Goal: Navigation & Orientation: Find specific page/section

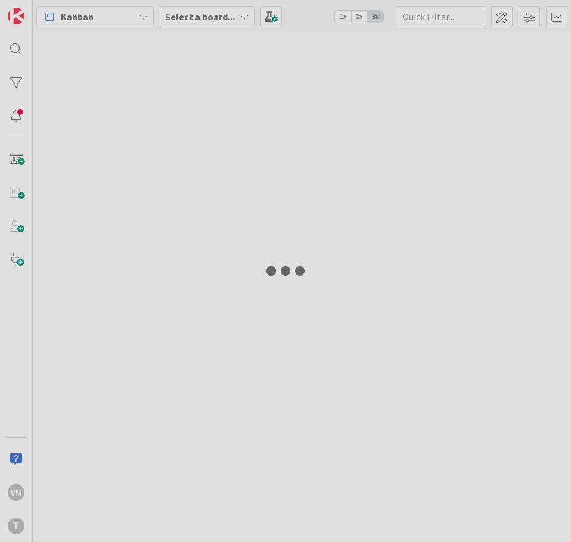
type input "dua"
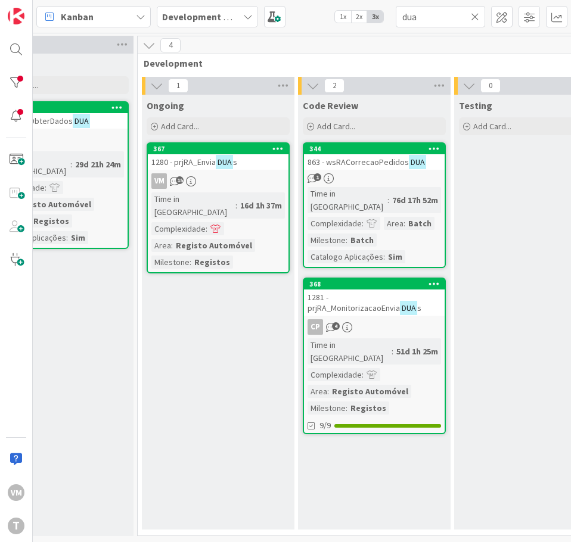
scroll to position [0, 534]
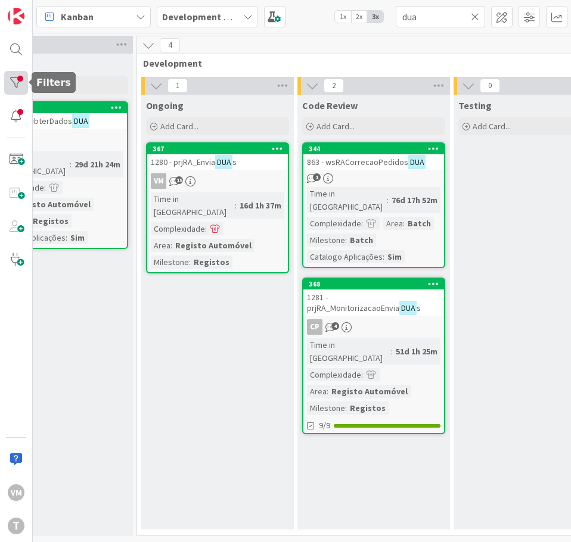
click at [21, 87] on div at bounding box center [16, 83] width 24 height 24
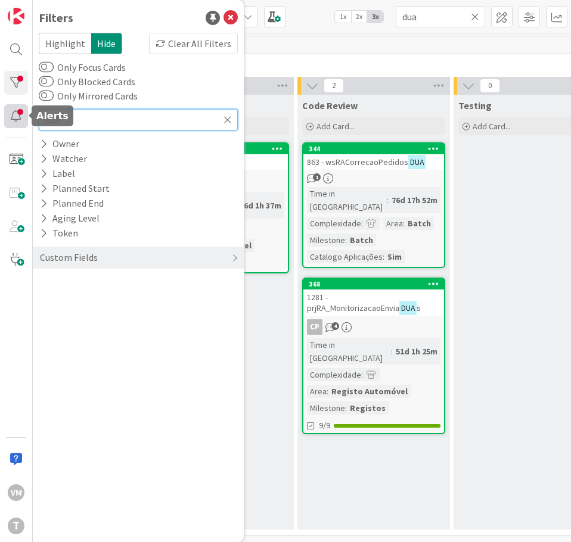
drag, startPoint x: 97, startPoint y: 123, endPoint x: 7, endPoint y: 117, distance: 90.2
click at [7, 117] on div "VM T Filters Highlight Hide Clear All Filters Only Focus Cards Only Blocked Car…" at bounding box center [16, 271] width 33 height 542
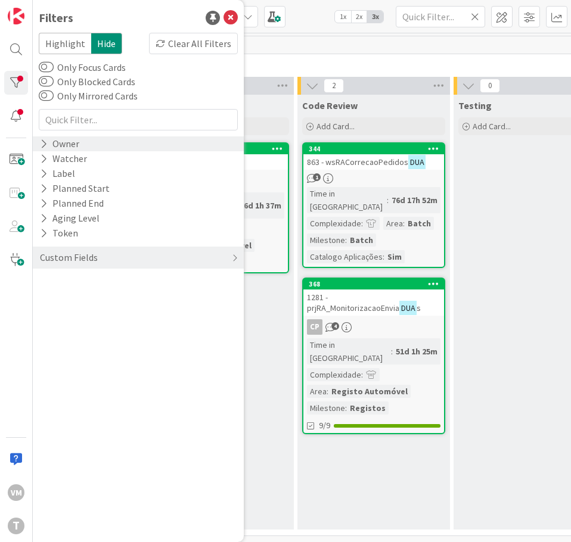
click at [74, 144] on div "Owner" at bounding box center [60, 143] width 42 height 15
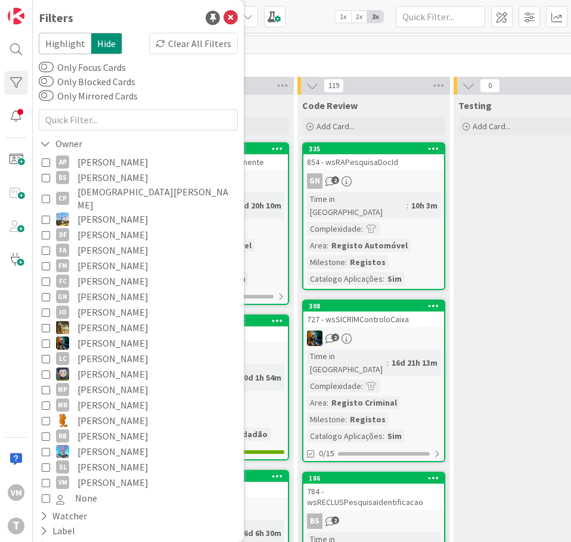
scroll to position [60, 0]
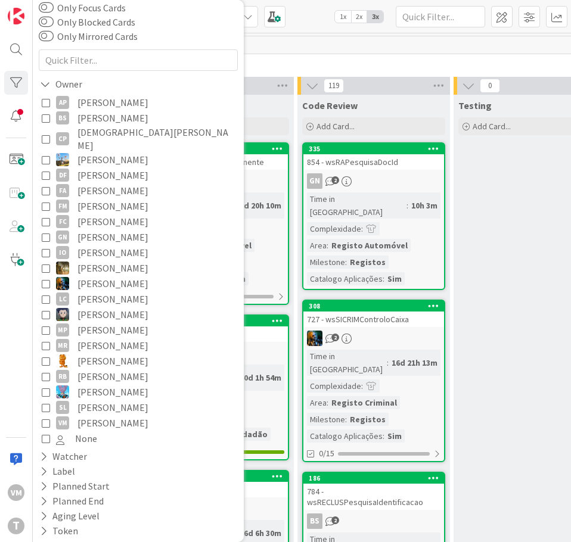
click at [107, 415] on span "[PERSON_NAME]" at bounding box center [112, 422] width 71 height 15
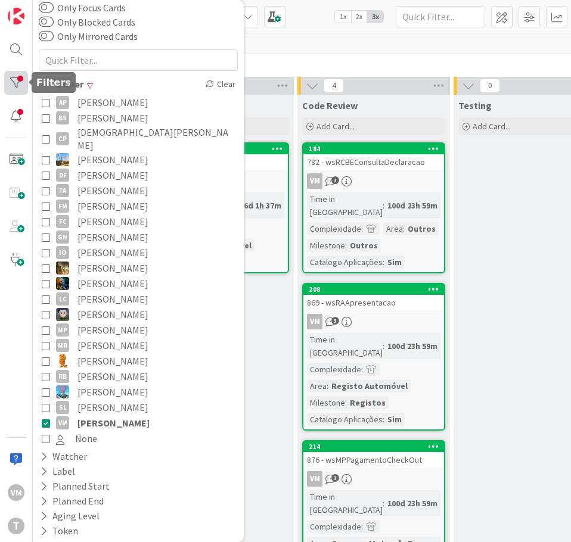
click at [19, 85] on div at bounding box center [16, 83] width 24 height 24
click at [10, 80] on div at bounding box center [16, 83] width 24 height 24
click at [326, 27] on div "Kanban Development & Quality Assurance 1x 2x 3x" at bounding box center [302, 16] width 538 height 33
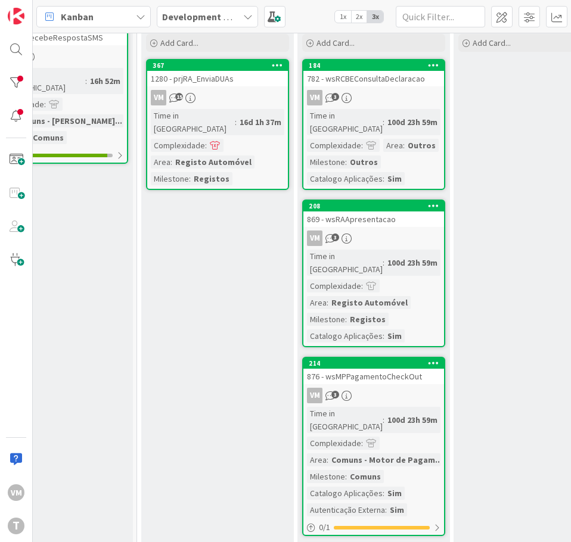
scroll to position [0, 534]
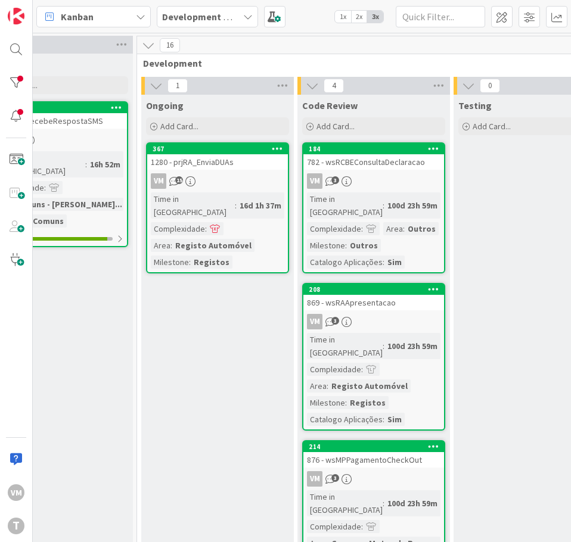
click at [369, 166] on div "782 - wsRCBEConsultaDeclaracao" at bounding box center [373, 161] width 141 height 15
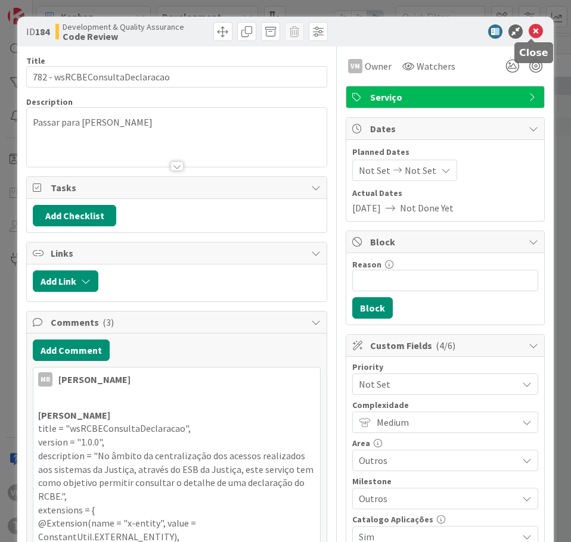
click at [529, 36] on icon at bounding box center [535, 31] width 14 height 14
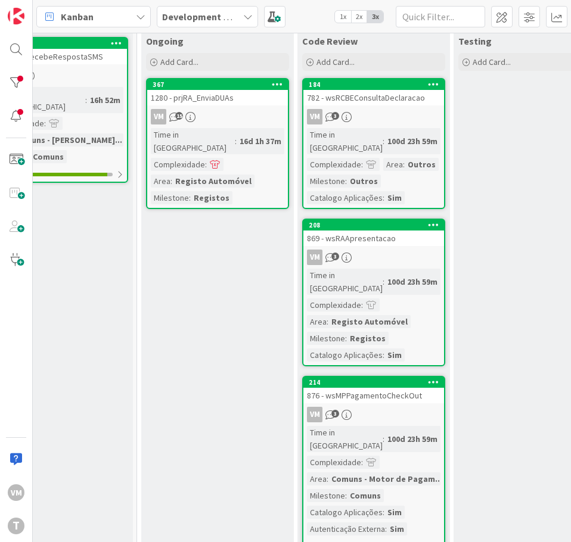
scroll to position [119, 534]
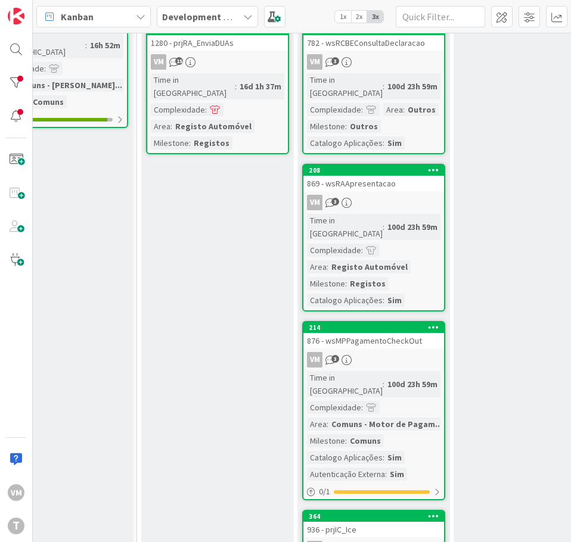
click at [419, 195] on div "VM 3" at bounding box center [373, 202] width 141 height 15
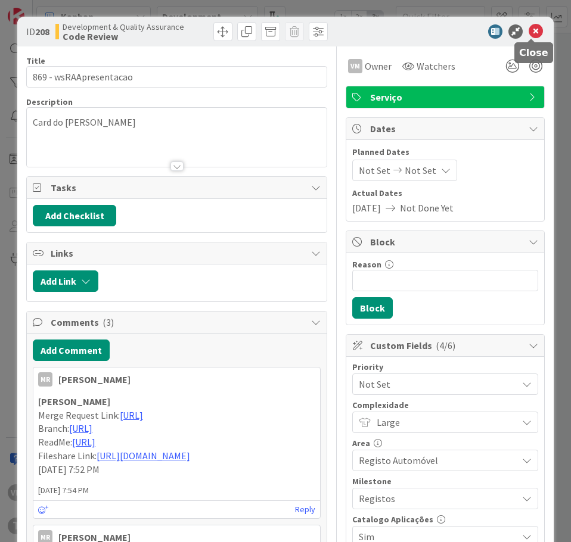
click at [537, 32] on icon at bounding box center [535, 31] width 14 height 14
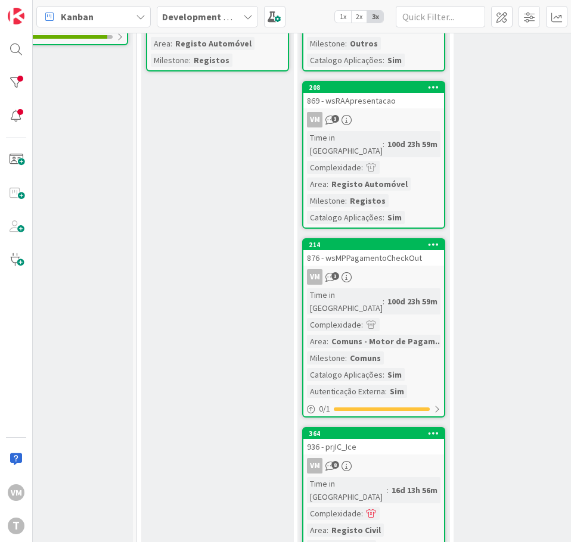
scroll to position [298, 534]
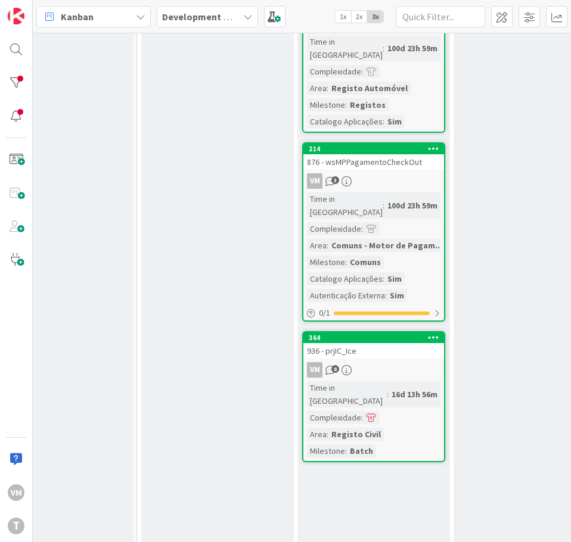
click at [413, 154] on div "876 - wsMPPagamentoCheckOut" at bounding box center [373, 161] width 141 height 15
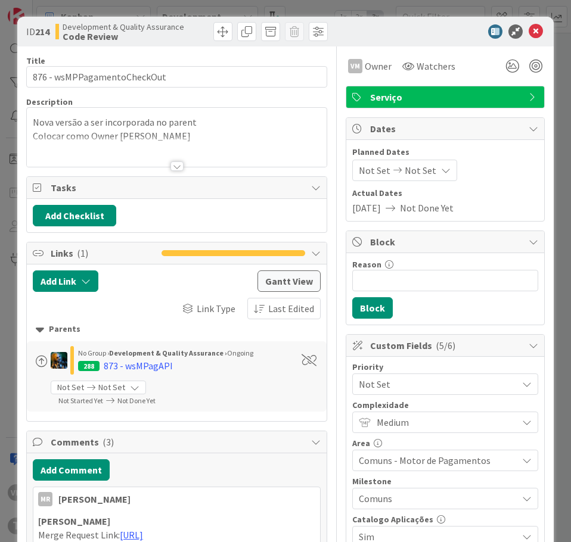
click at [530, 39] on div "ID 214 Development & Quality Assurance Code Review" at bounding box center [285, 32] width 536 height 30
click at [531, 33] on icon at bounding box center [535, 31] width 14 height 14
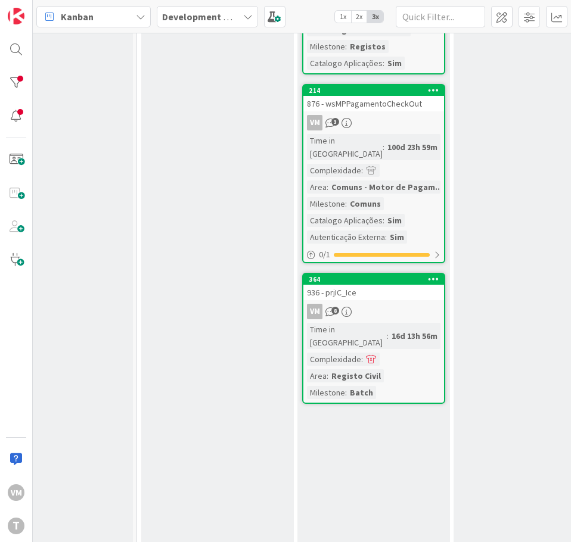
scroll to position [417, 534]
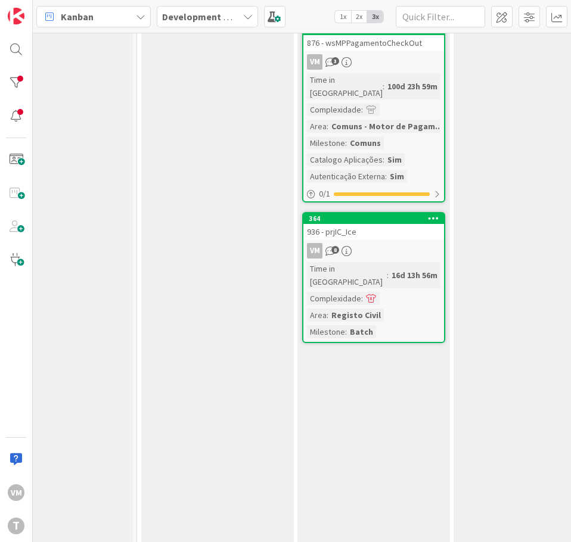
click at [397, 243] on div "VM 8" at bounding box center [373, 250] width 141 height 15
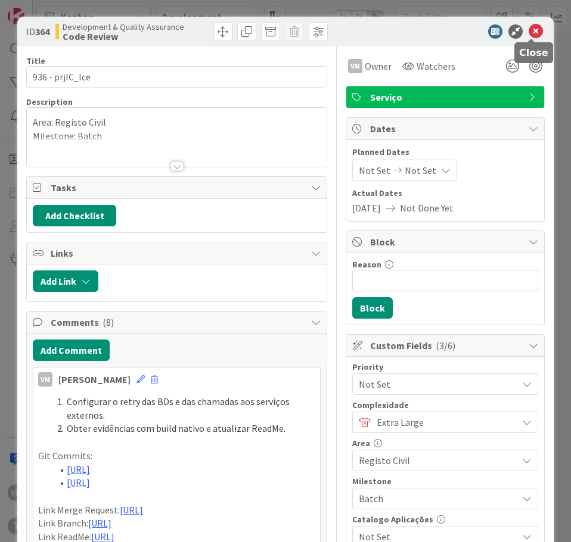
click at [533, 32] on icon at bounding box center [535, 31] width 14 height 14
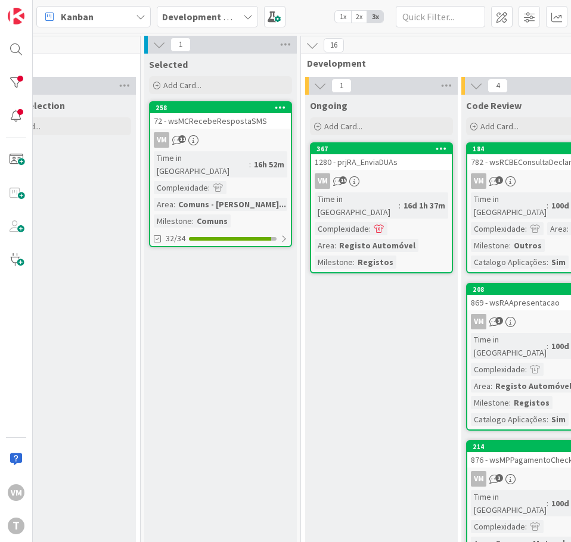
scroll to position [0, 371]
click at [211, 127] on div "72 - wsMCRecebeRespostaSMS" at bounding box center [220, 120] width 141 height 15
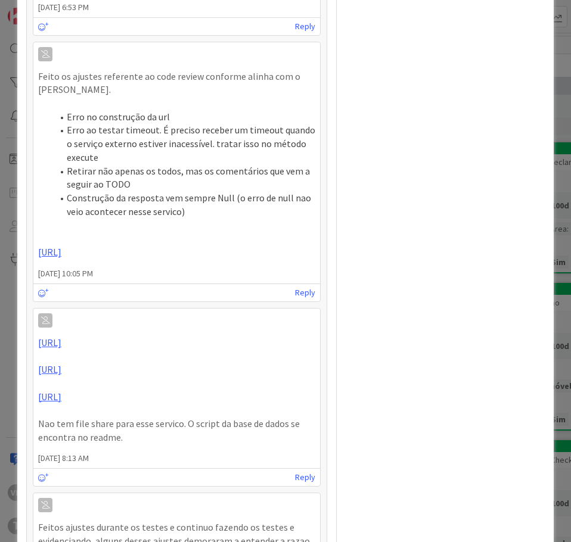
scroll to position [2264, 0]
